Goal: Task Accomplishment & Management: Manage account settings

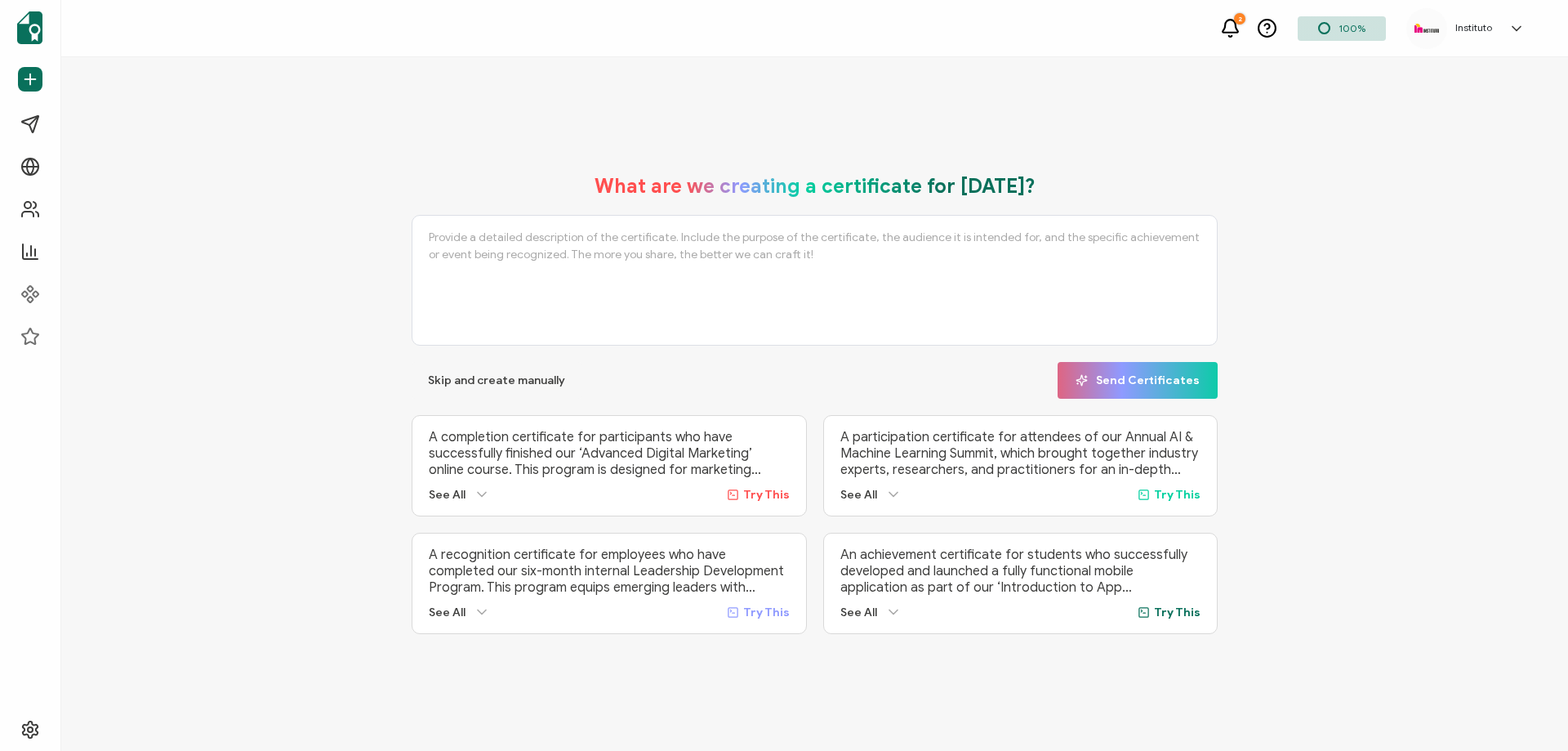
click at [1455, 30] on h5 "Instituto" at bounding box center [1473, 28] width 37 height 12
click at [413, 110] on div "What are we creating a certificate for [DATE]? Skip and create manually Send Ce…" at bounding box center [814, 404] width 1507 height 694
click at [1405, 308] on link "Organization Settings" at bounding box center [1455, 322] width 107 height 30
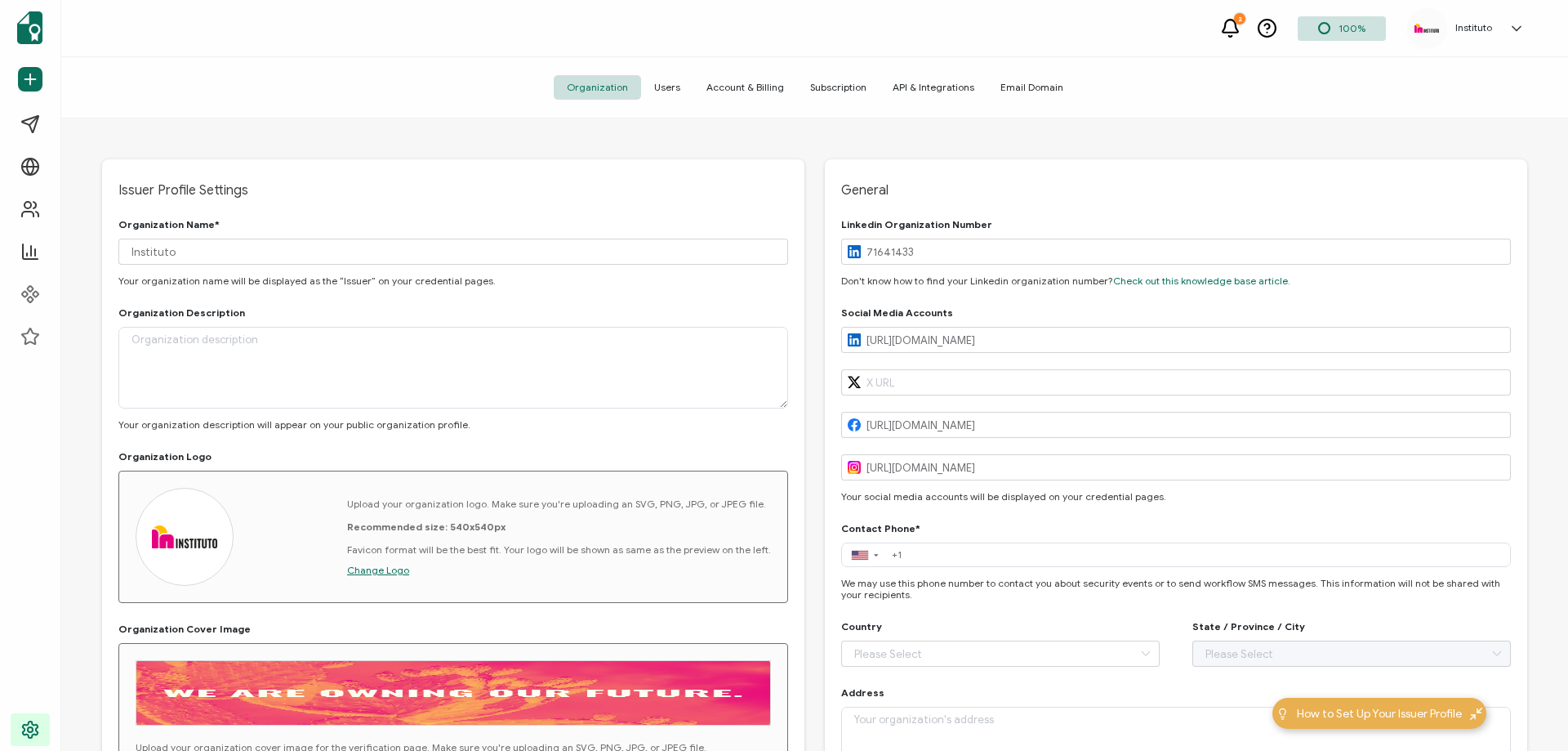
click at [728, 90] on span "Account & Billing" at bounding box center [746, 87] width 104 height 24
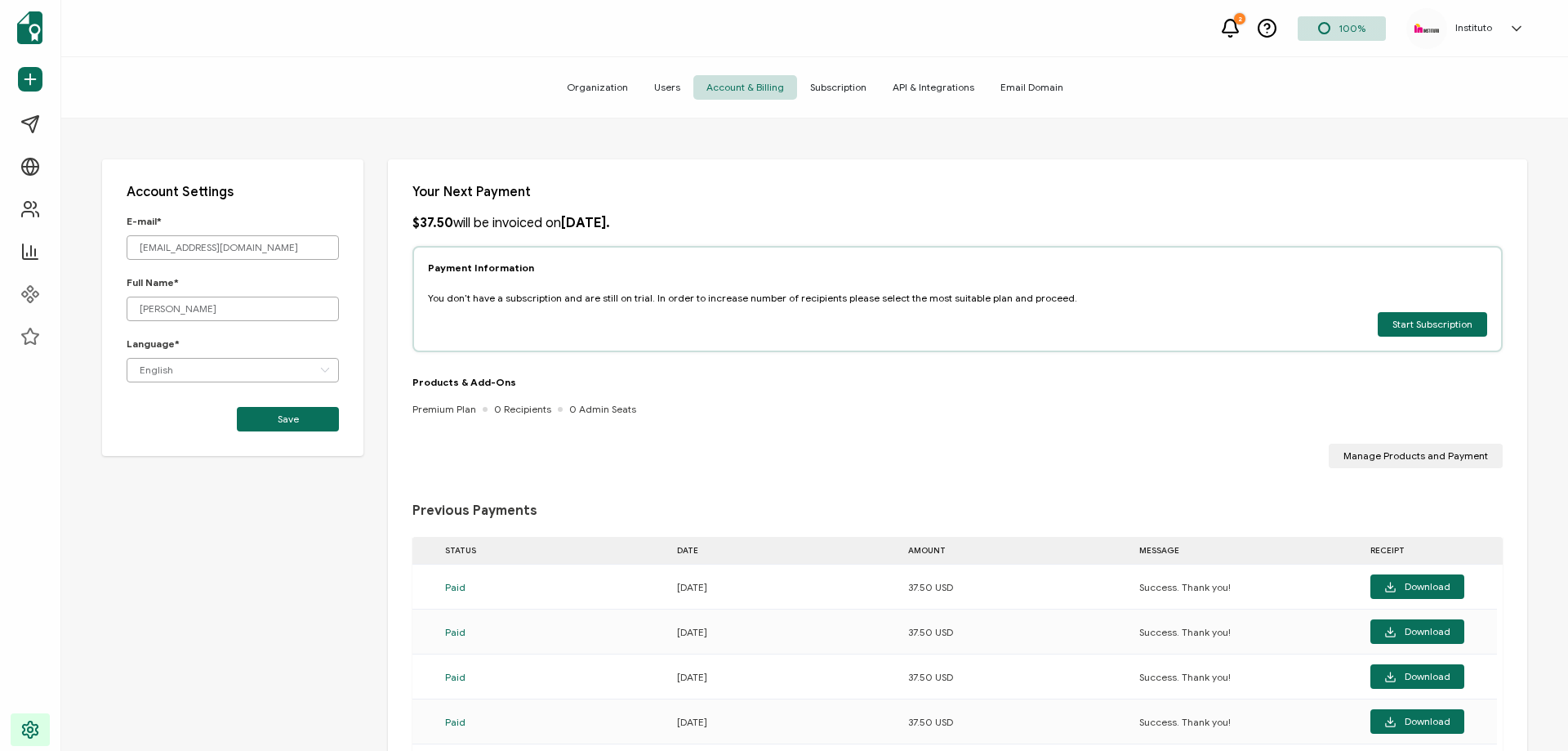
click at [835, 87] on span "Subscription" at bounding box center [839, 87] width 82 height 24
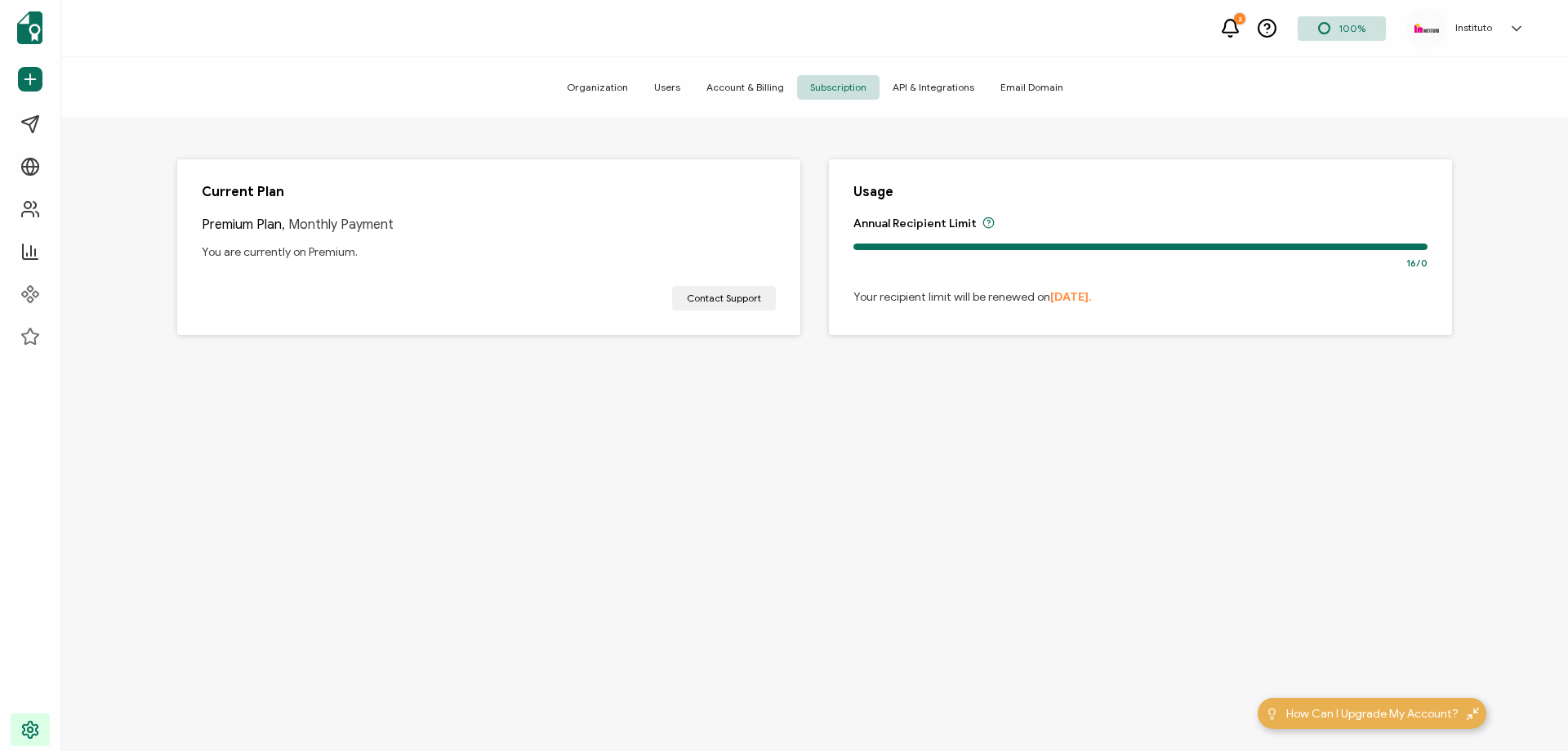
click at [742, 87] on span "Account & Billing" at bounding box center [746, 87] width 104 height 24
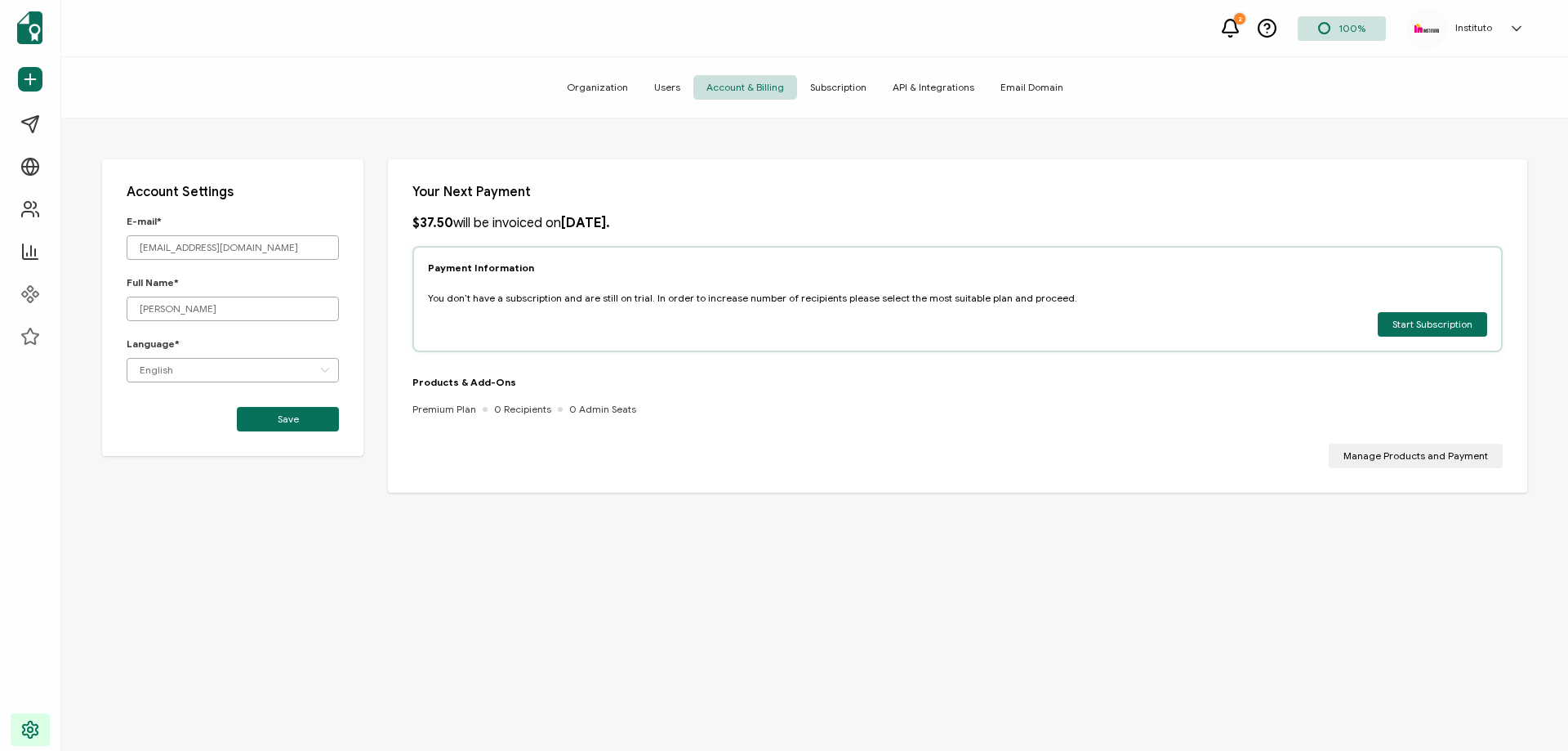
click at [661, 85] on span "Users" at bounding box center [667, 87] width 52 height 24
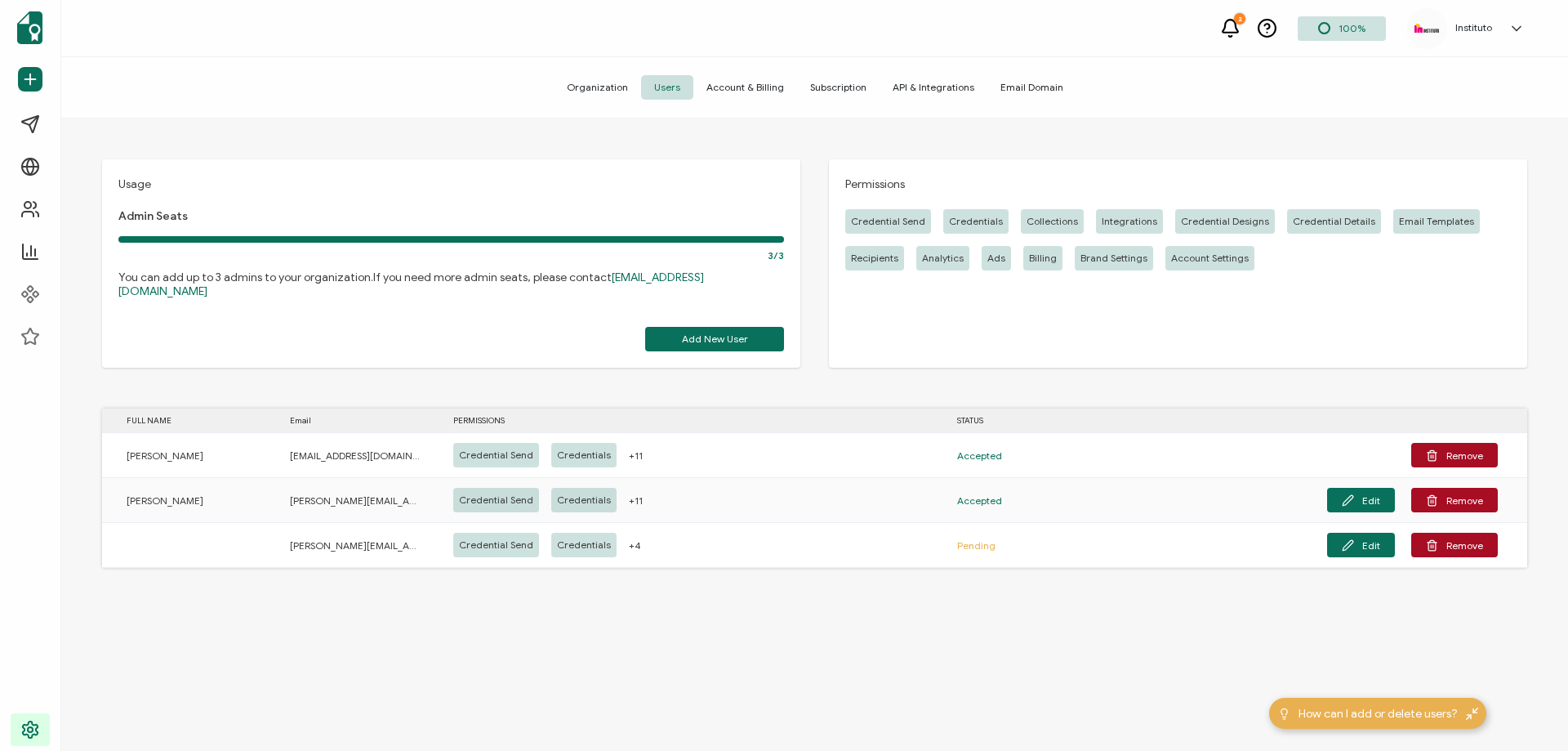
click at [601, 90] on span "Organization" at bounding box center [598, 87] width 88 height 24
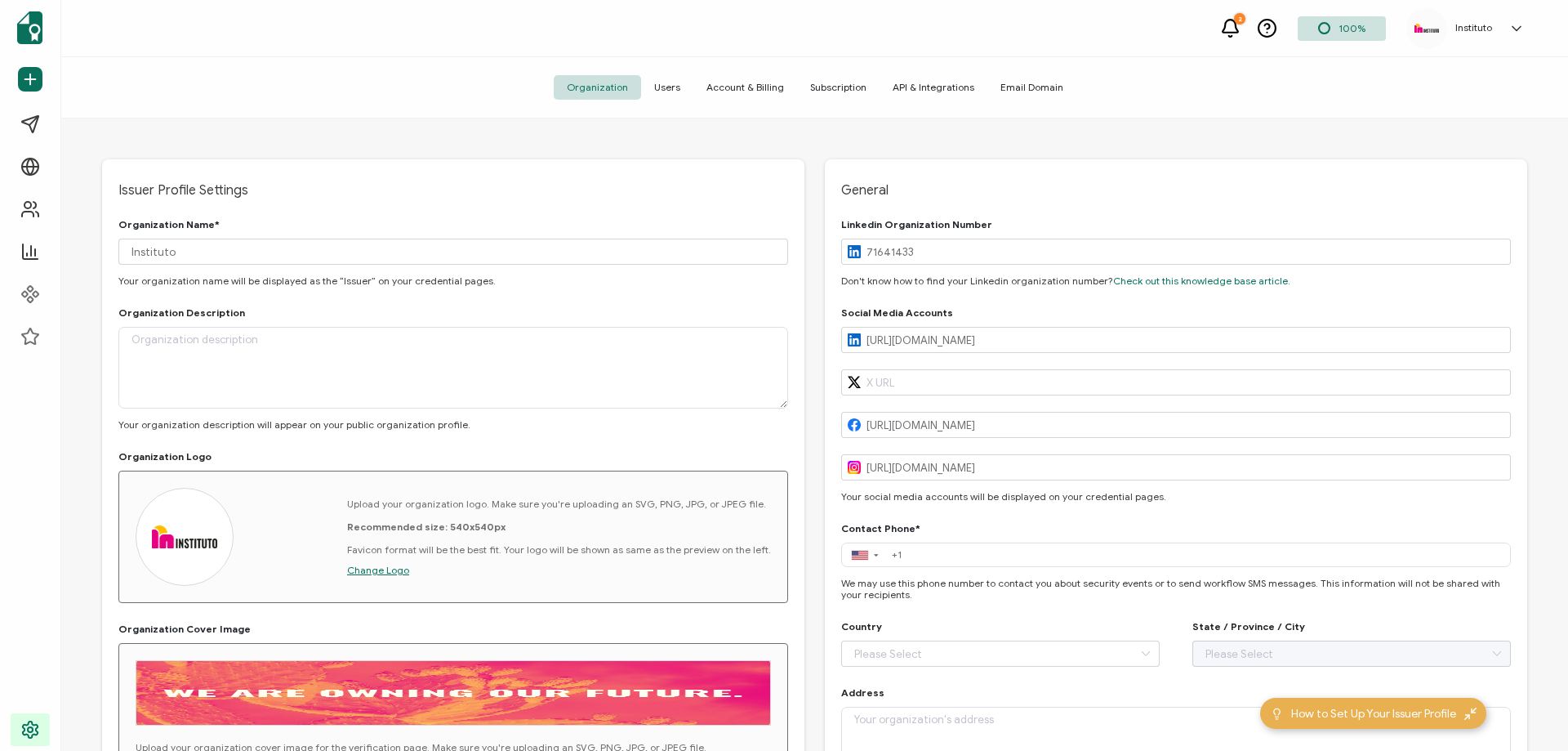
click at [756, 89] on span "Account & Billing" at bounding box center [746, 87] width 104 height 24
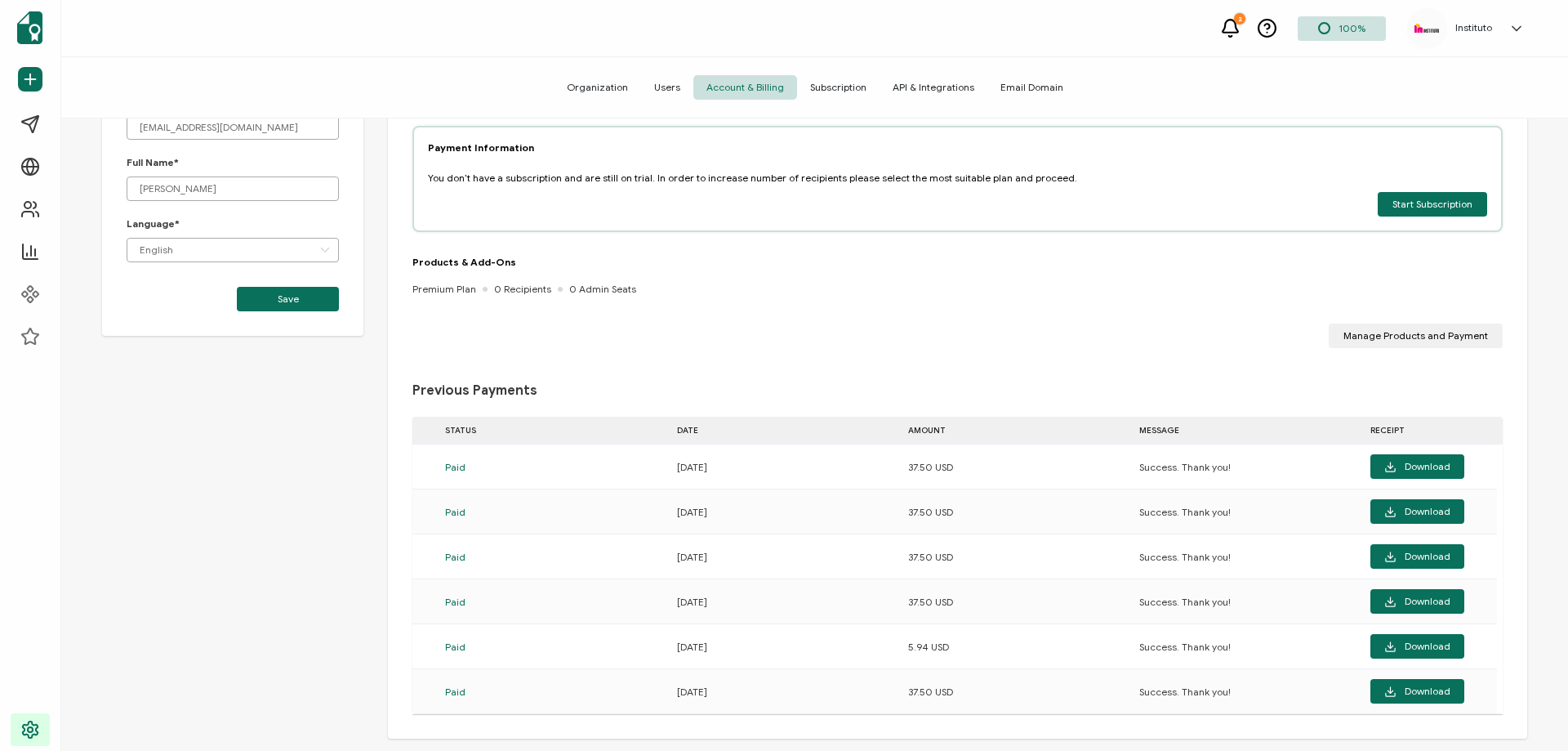
scroll to position [128, 0]
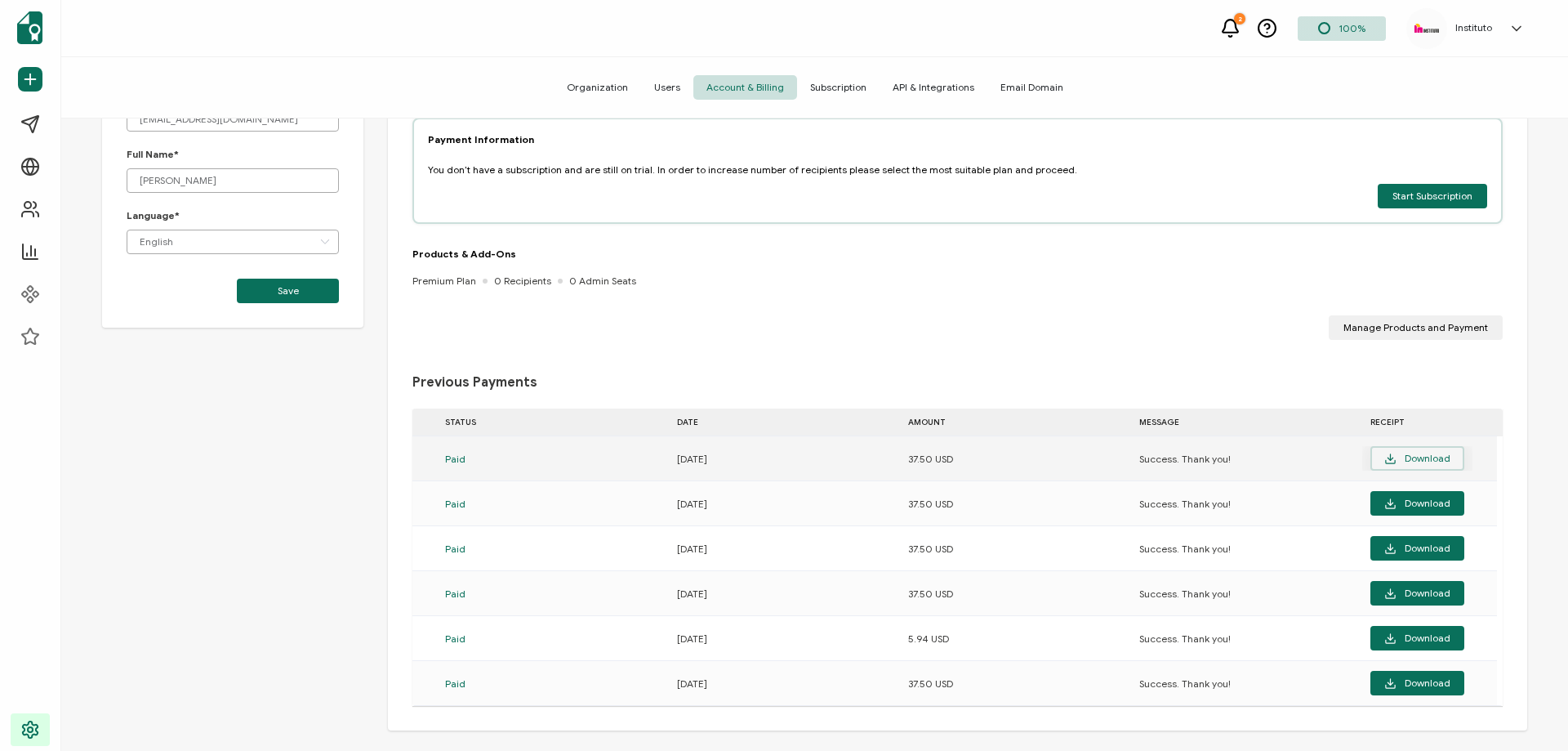
click at [1388, 454] on icon "button" at bounding box center [1391, 459] width 13 height 13
